Goal: Find specific page/section: Find specific page/section

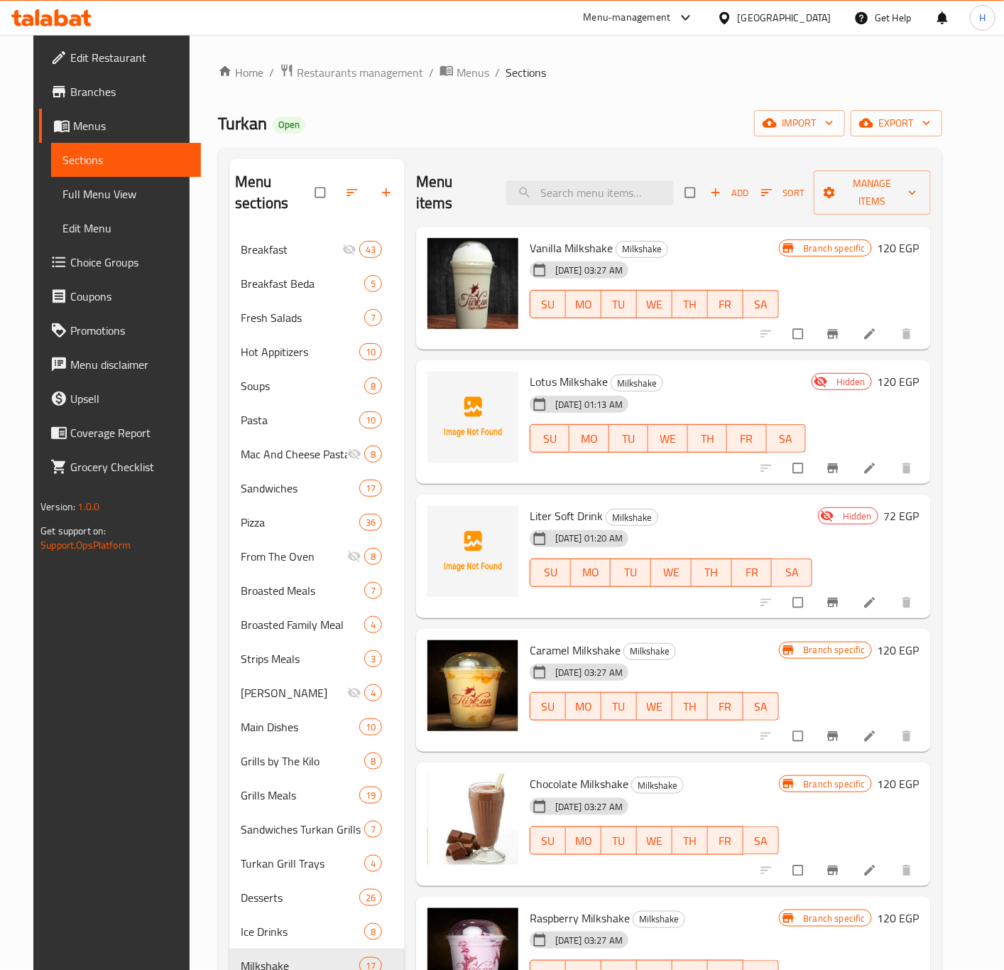
scroll to position [1244, 0]
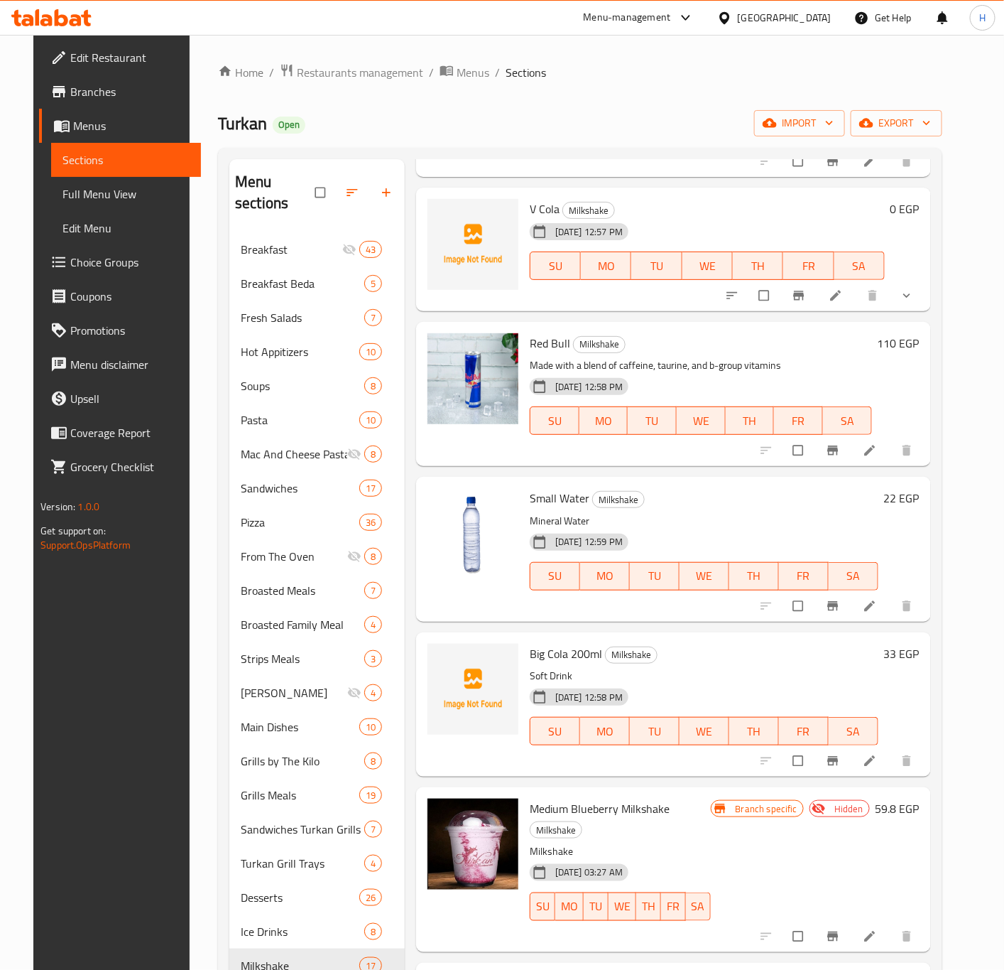
click at [810, 18] on div "[GEOGRAPHIC_DATA]" at bounding box center [785, 18] width 94 height 16
click at [810, 16] on div "[GEOGRAPHIC_DATA]" at bounding box center [785, 18] width 94 height 16
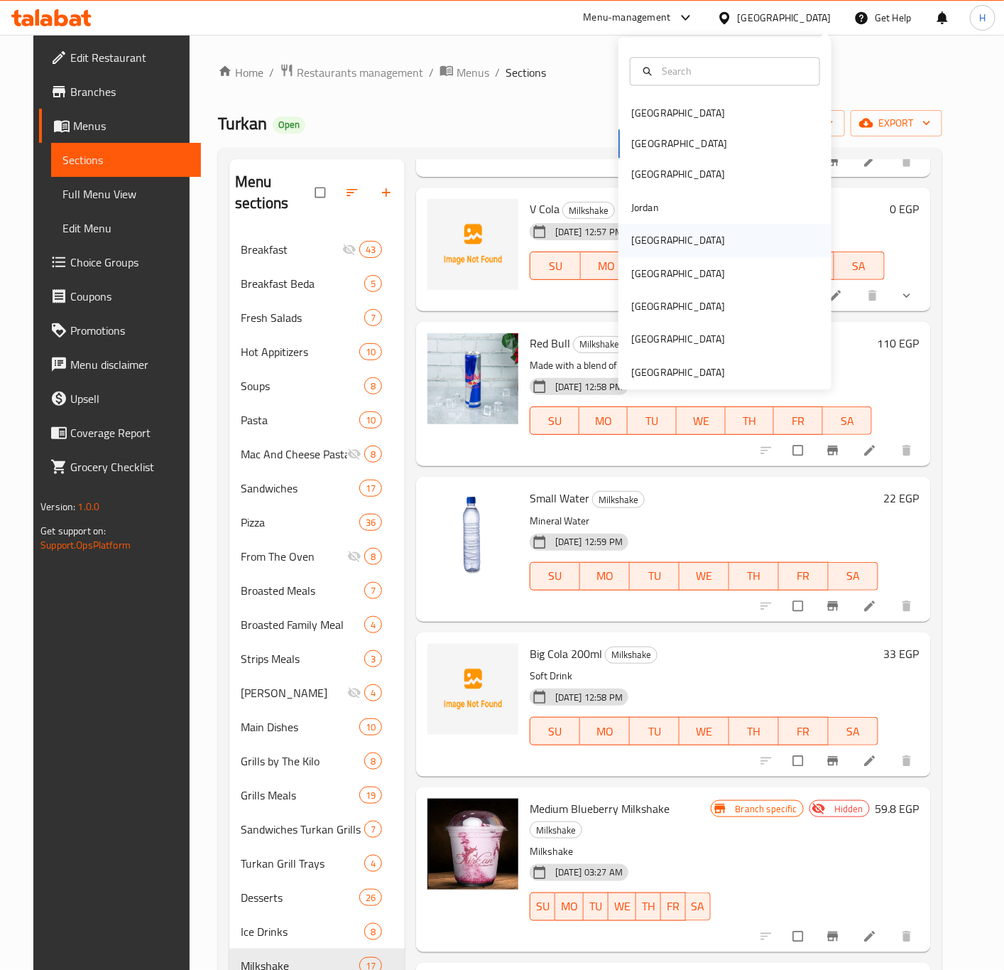
click at [646, 235] on div "[GEOGRAPHIC_DATA]" at bounding box center [678, 240] width 116 height 33
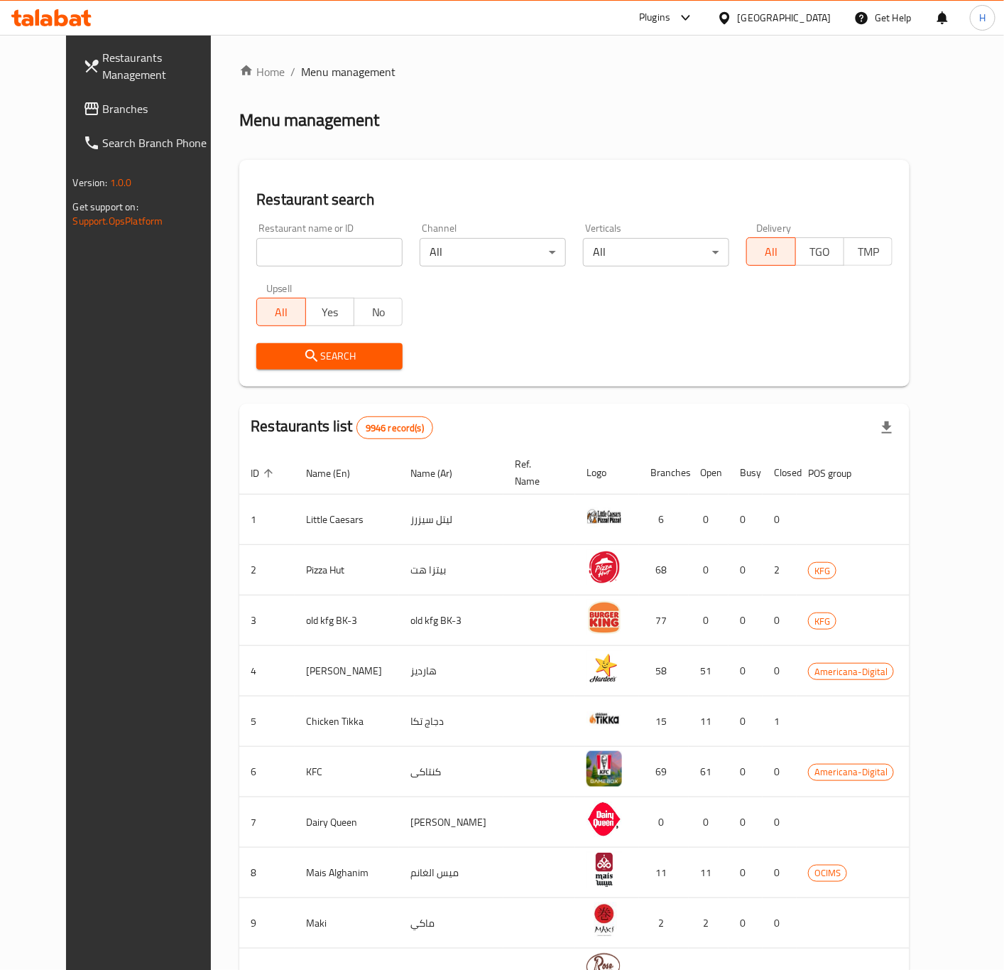
click at [103, 102] on span "Branches" at bounding box center [162, 108] width 119 height 17
